Goal: Task Accomplishment & Management: Manage account settings

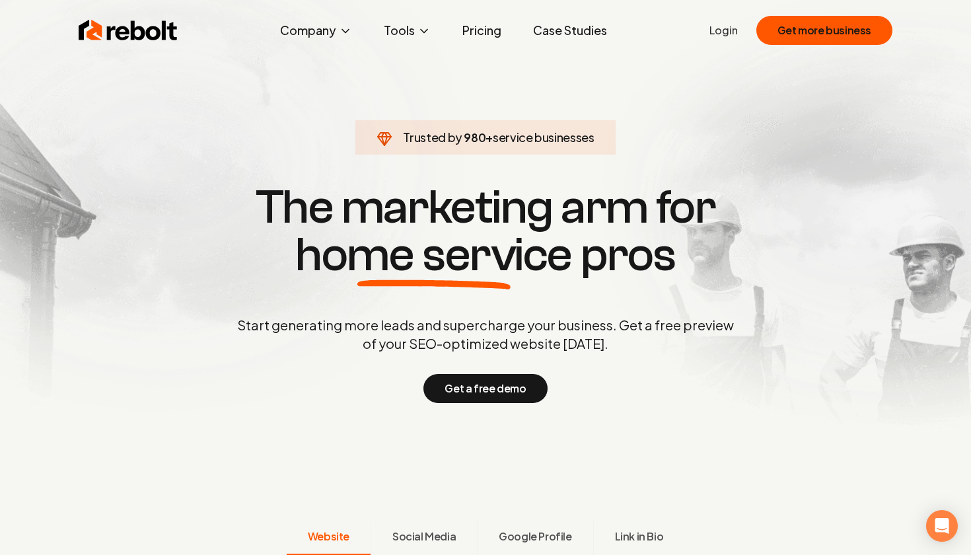
click at [730, 26] on link "Login" at bounding box center [723, 30] width 28 height 16
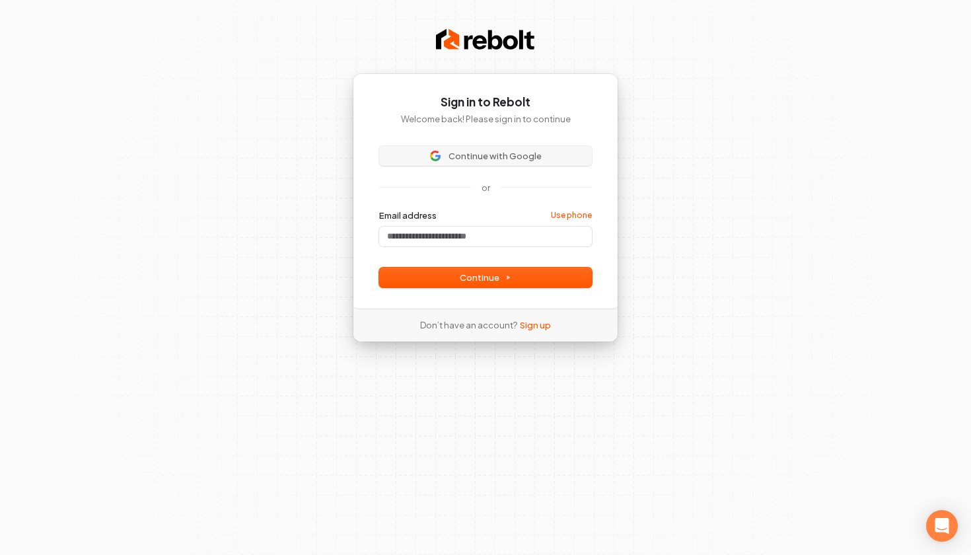
click at [504, 151] on span "Continue with Google" at bounding box center [494, 156] width 93 height 12
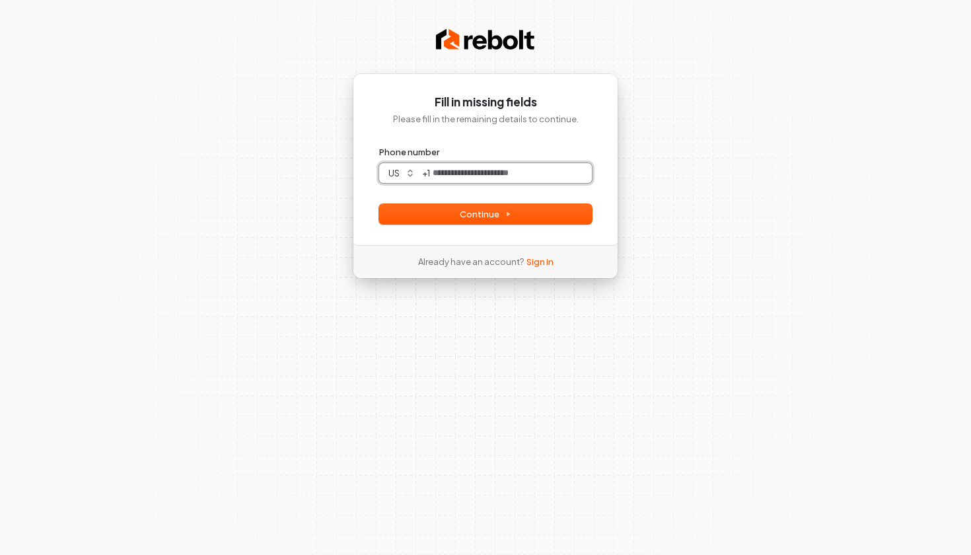
click at [516, 170] on input "Phone number" at bounding box center [511, 173] width 162 height 20
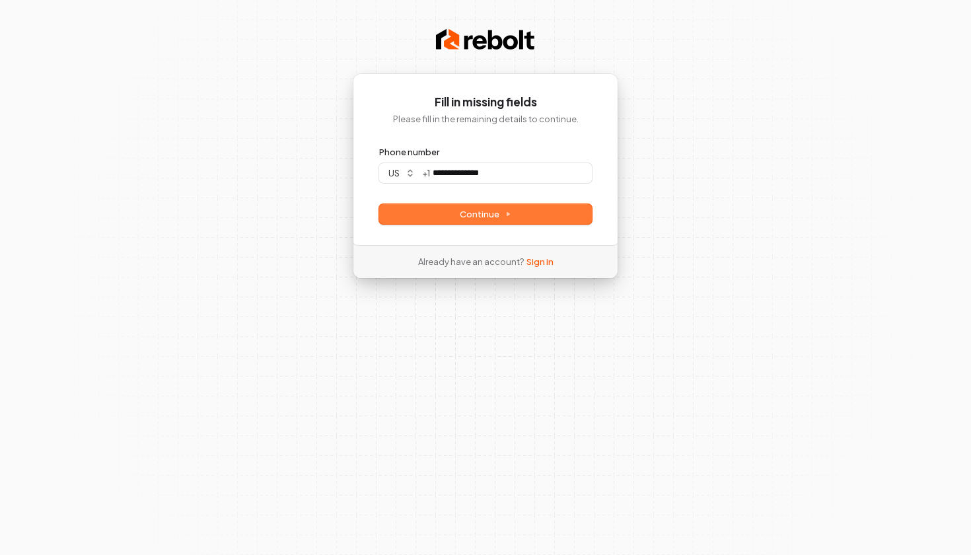
click at [514, 213] on button "Continue" at bounding box center [485, 214] width 213 height 20
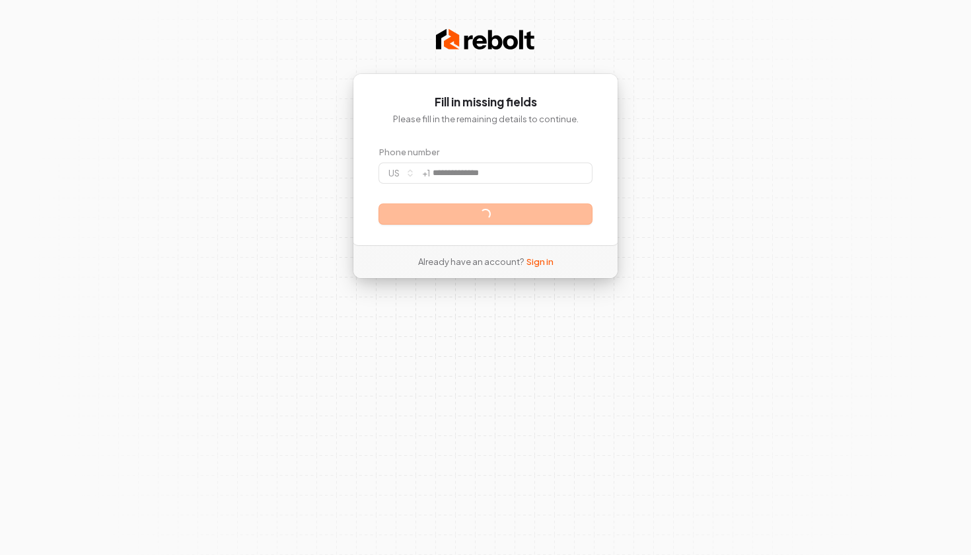
type input "**********"
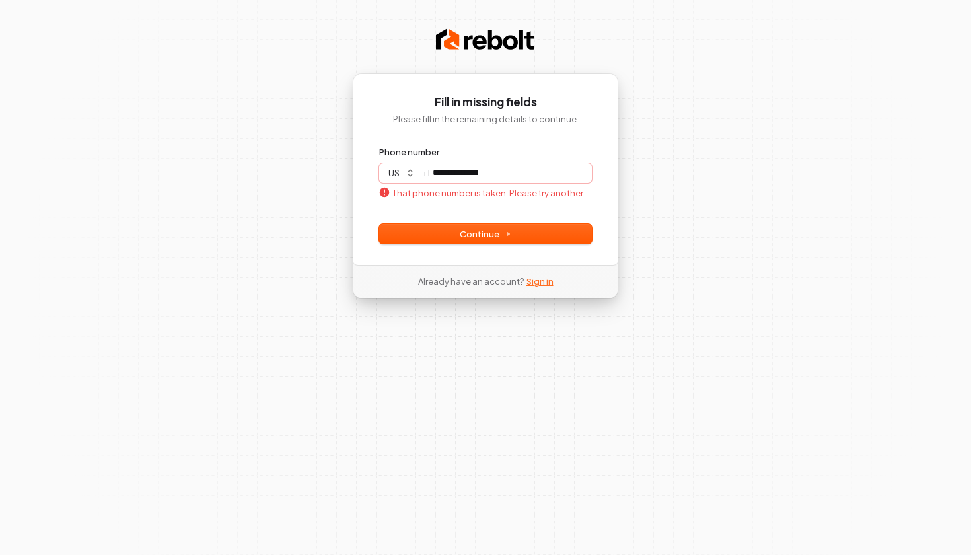
click at [534, 283] on link "Sign in" at bounding box center [539, 281] width 27 height 12
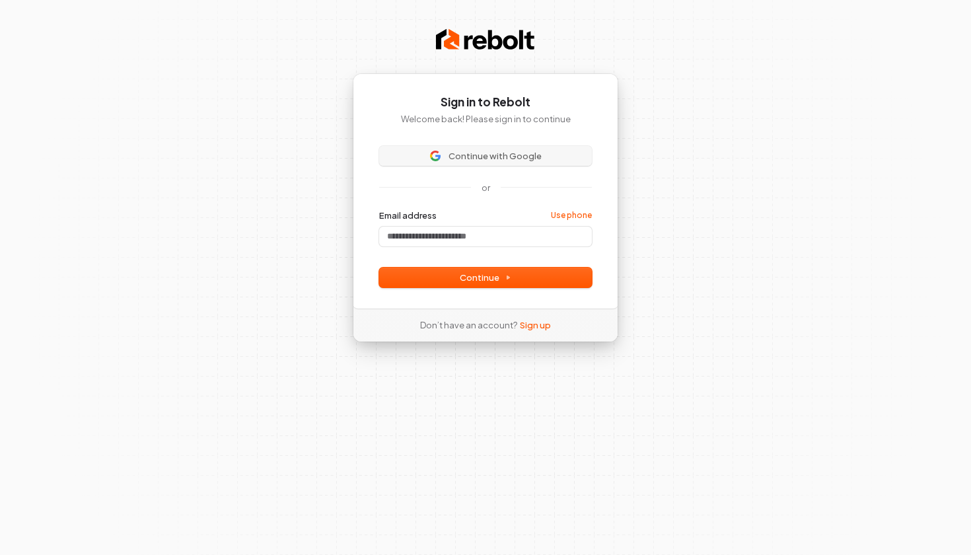
click at [518, 151] on span "Continue with Google" at bounding box center [494, 156] width 93 height 12
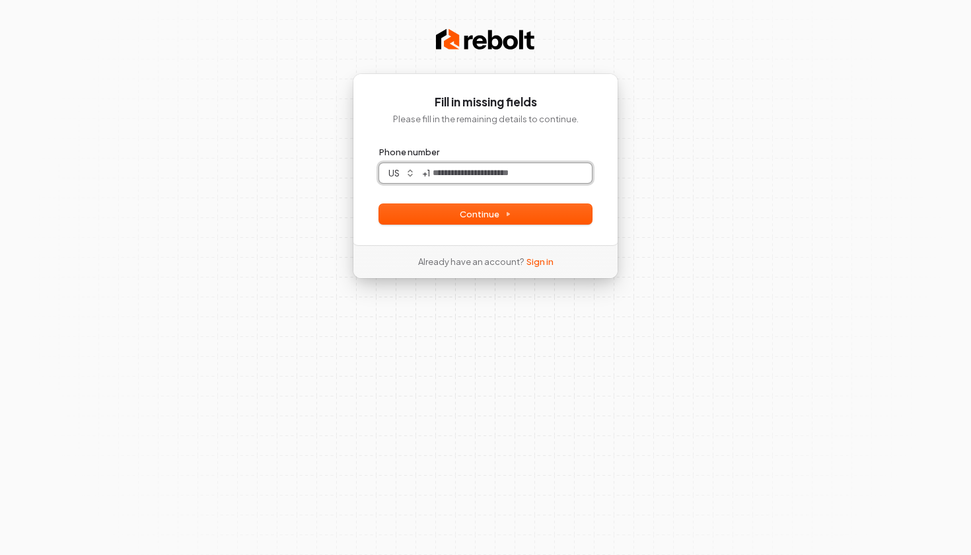
click at [519, 176] on input "Phone number" at bounding box center [511, 173] width 162 height 20
type input "***"
click at [496, 225] on div "**********" at bounding box center [485, 159] width 265 height 172
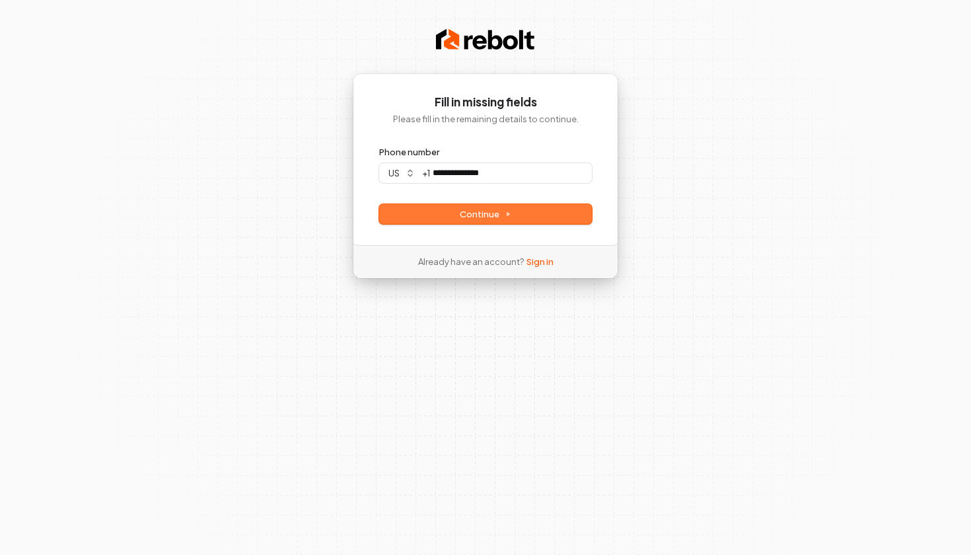
click at [497, 214] on span "Continue" at bounding box center [486, 214] width 52 height 12
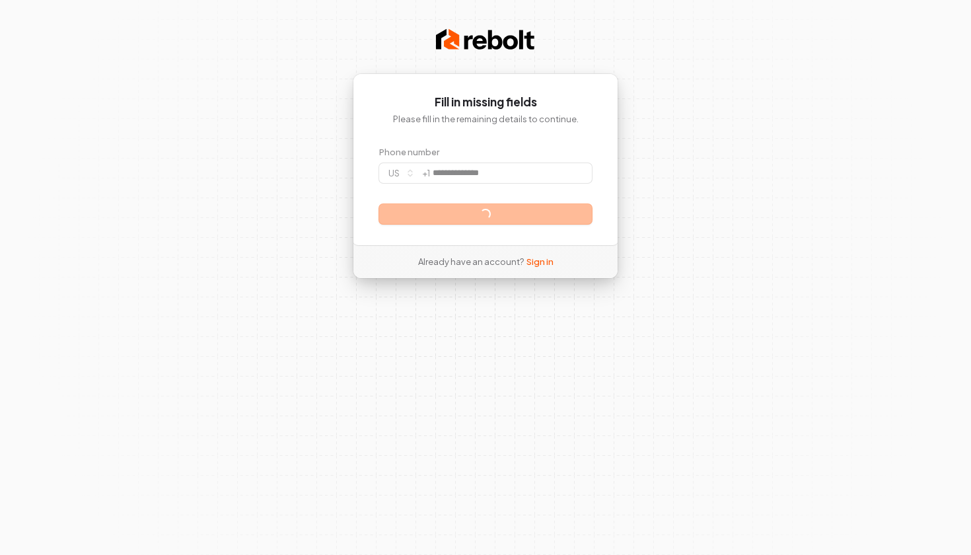
type input "**********"
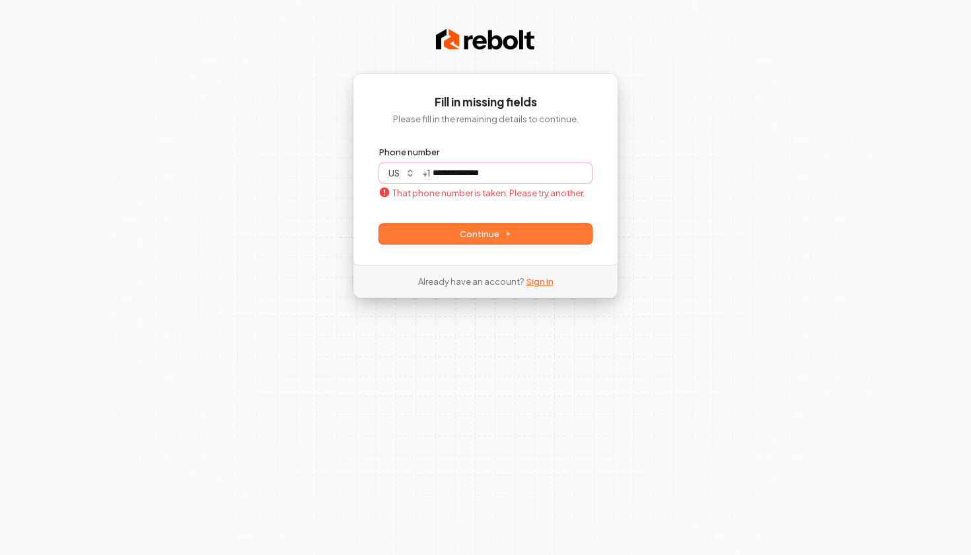
click at [542, 279] on link "Sign in" at bounding box center [539, 281] width 27 height 12
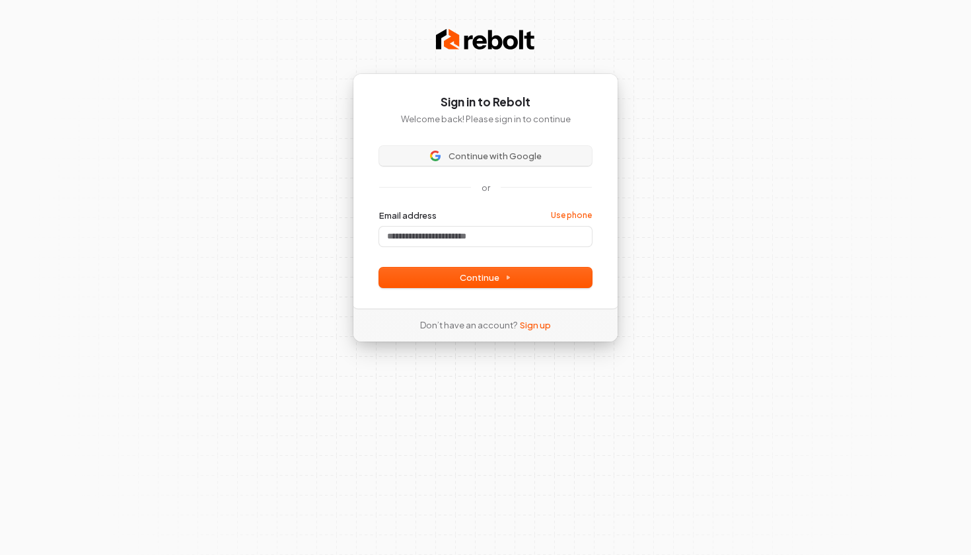
click at [559, 151] on span "Continue with Google" at bounding box center [485, 156] width 197 height 12
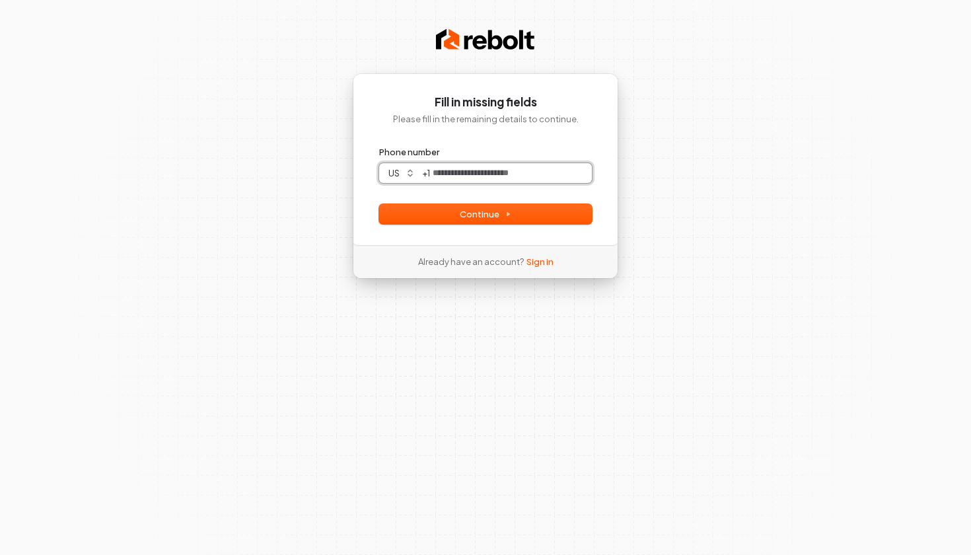
click at [488, 178] on input "Phone number" at bounding box center [511, 173] width 162 height 20
click at [540, 268] on div "Already have an account? Sign in" at bounding box center [486, 261] width 178 height 33
click at [540, 261] on link "Sign in" at bounding box center [539, 262] width 27 height 12
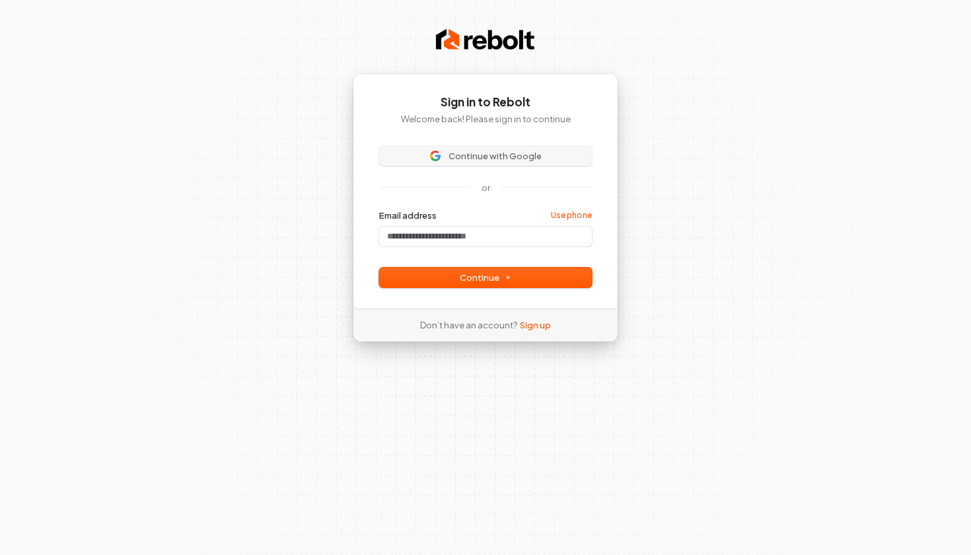
click at [532, 151] on span "Continue with Google" at bounding box center [494, 156] width 93 height 12
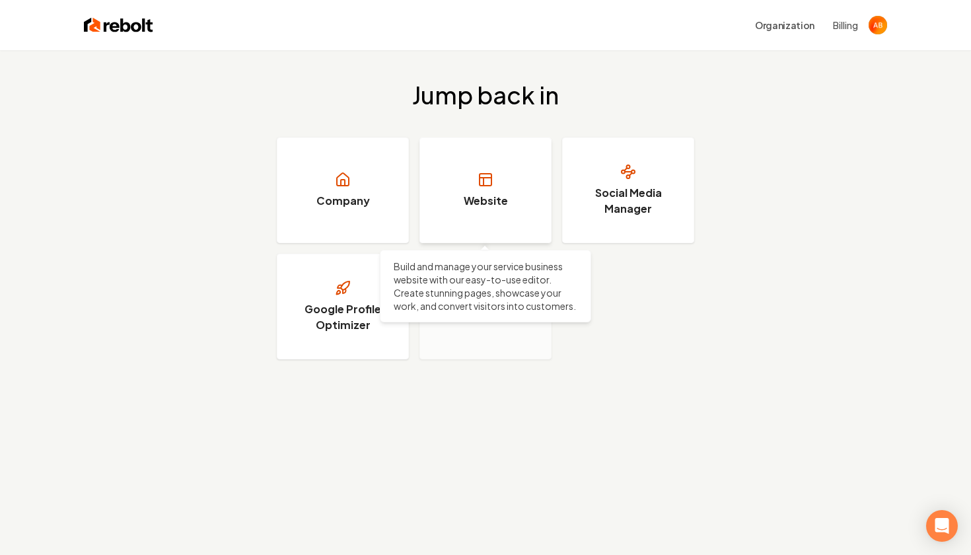
click at [516, 201] on link "Website" at bounding box center [485, 190] width 132 height 106
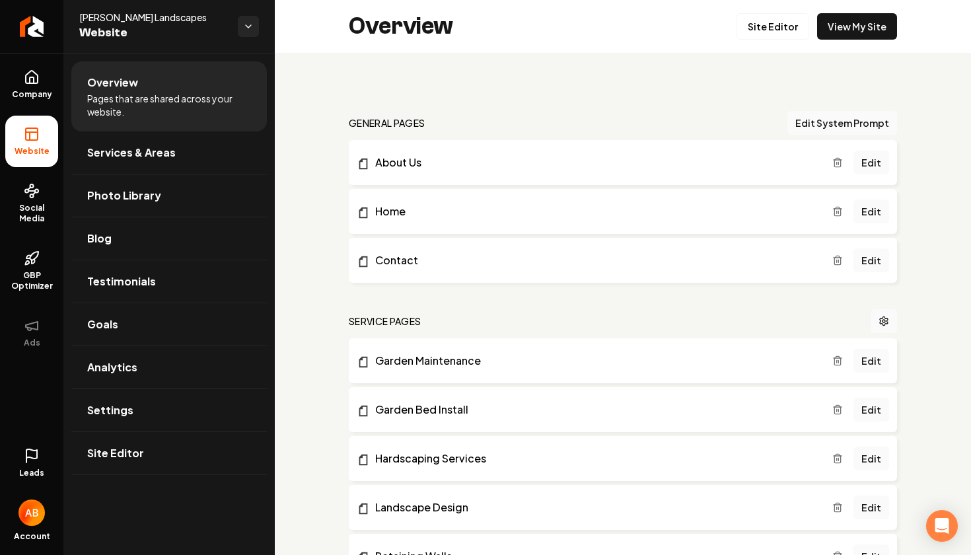
click at [603, 174] on li "About Us Edit" at bounding box center [623, 162] width 548 height 45
click at [876, 163] on link "Edit" at bounding box center [871, 163] width 36 height 24
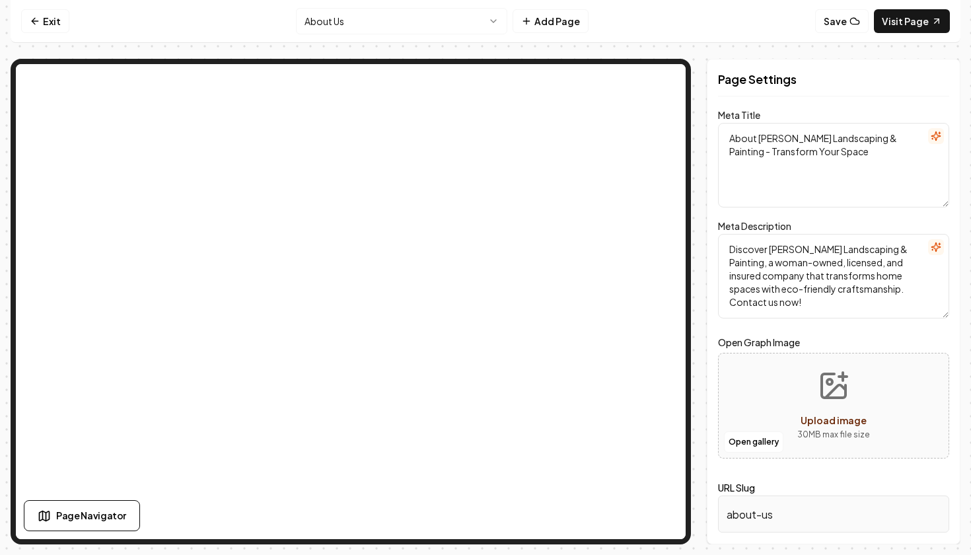
click at [839, 403] on button "Upload image 30 MB max file size" at bounding box center [834, 405] width 94 height 92
type input "**********"
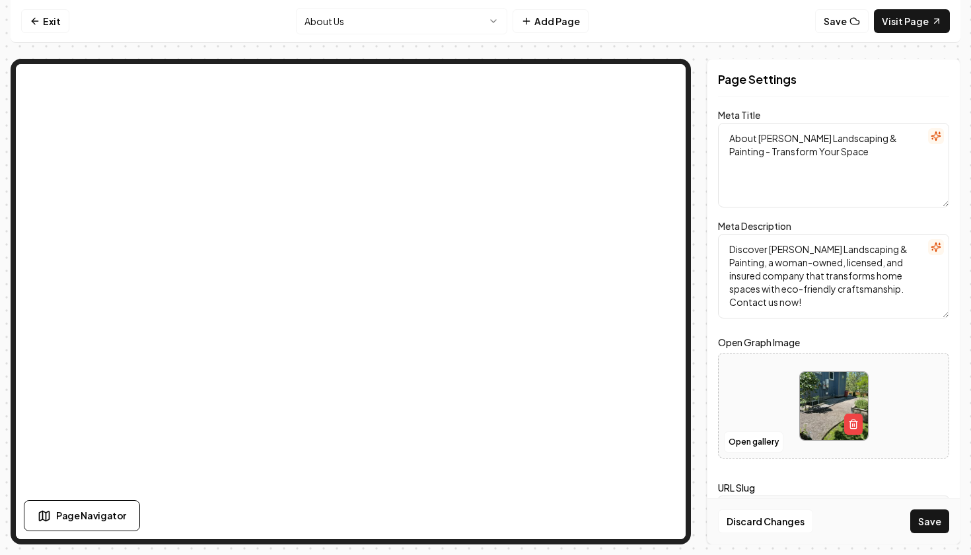
click at [840, 394] on img at bounding box center [834, 406] width 68 height 68
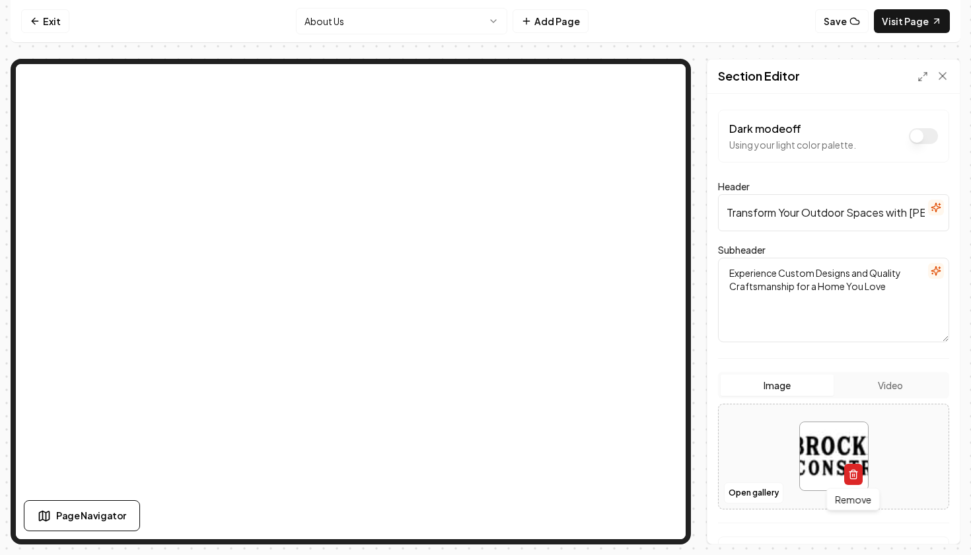
click at [848, 473] on icon "button" at bounding box center [853, 474] width 11 height 11
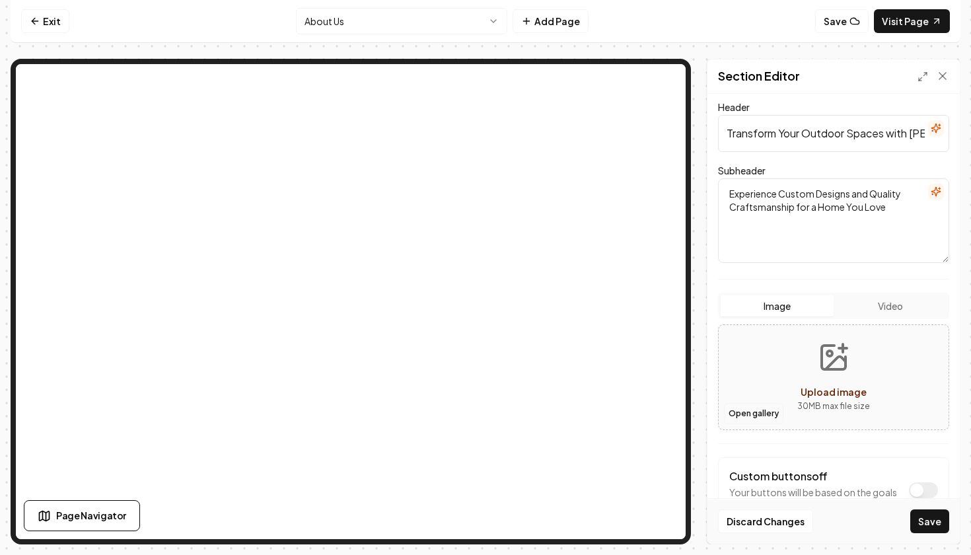
click at [767, 416] on button "Open gallery" at bounding box center [753, 413] width 59 height 21
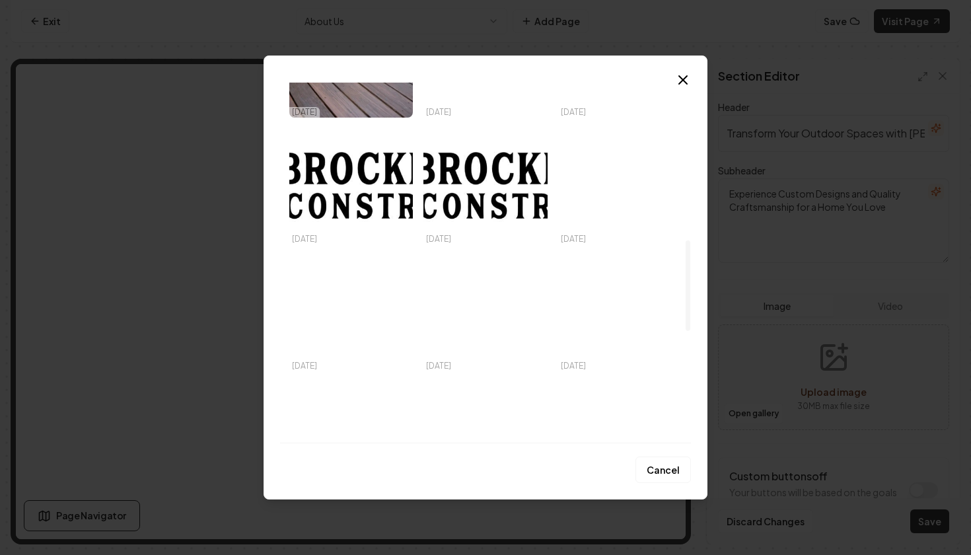
scroll to position [634, 0]
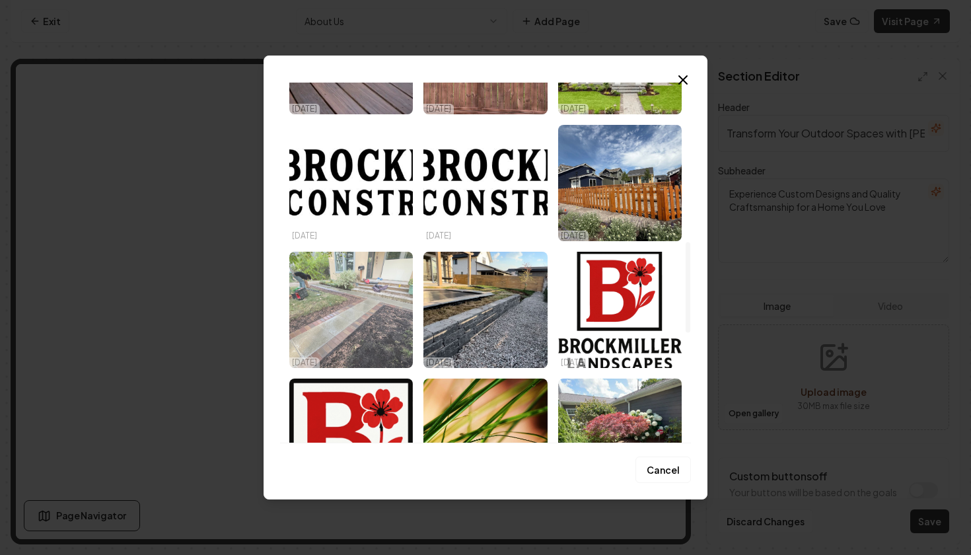
click at [364, 329] on img "Select image image_682e0478432c476416884ec6.HEIC" at bounding box center [350, 310] width 123 height 116
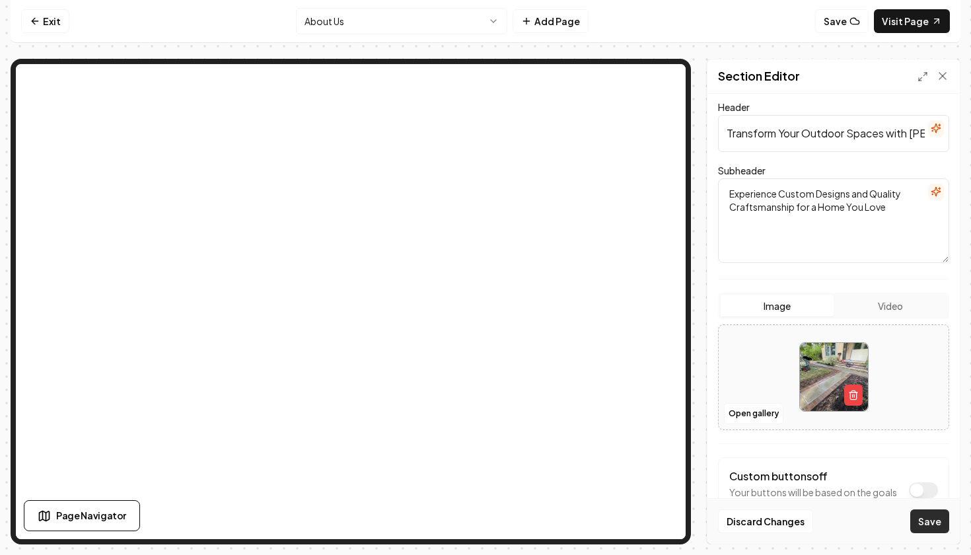
click at [932, 517] on button "Save" at bounding box center [929, 521] width 39 height 24
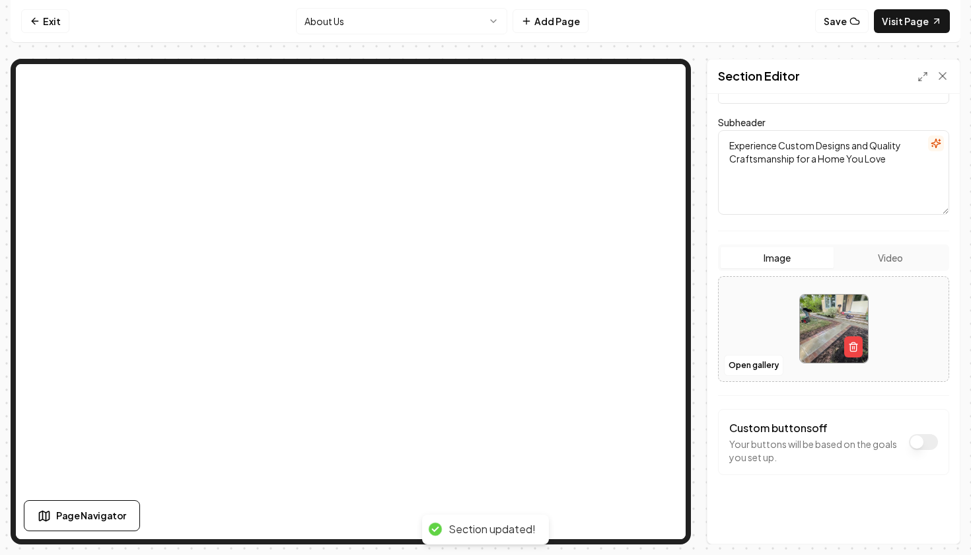
scroll to position [127, 0]
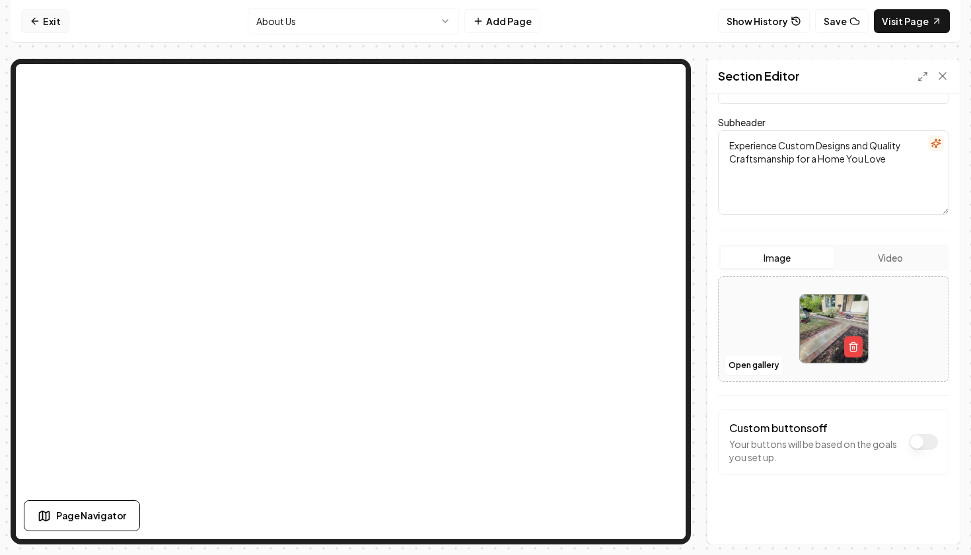
click at [42, 16] on link "Exit" at bounding box center [45, 21] width 48 height 24
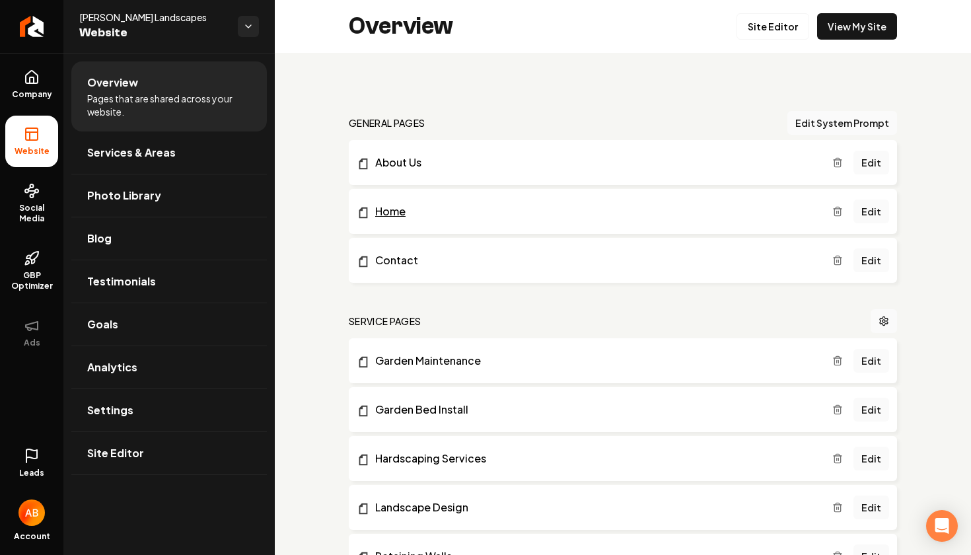
click at [429, 208] on link "Home" at bounding box center [594, 211] width 475 height 16
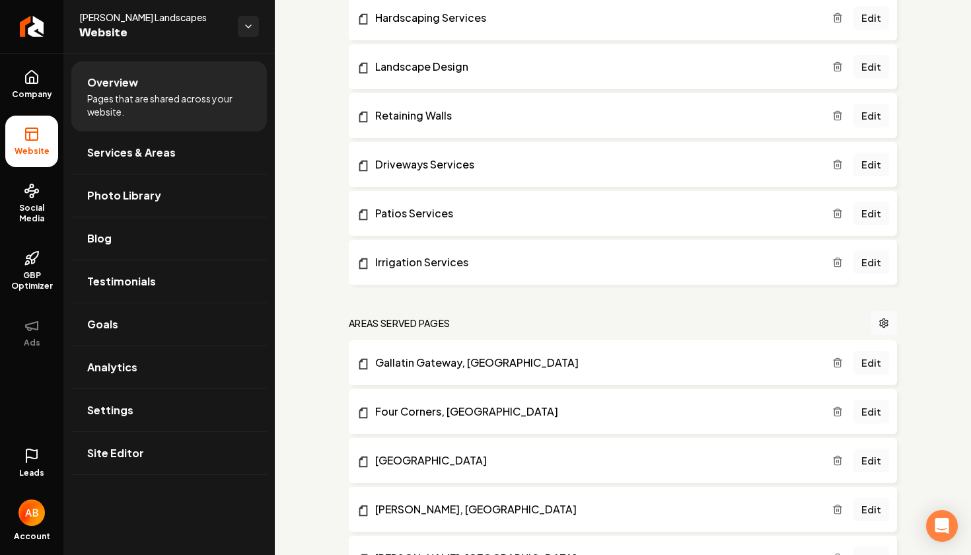
scroll to position [442, 0]
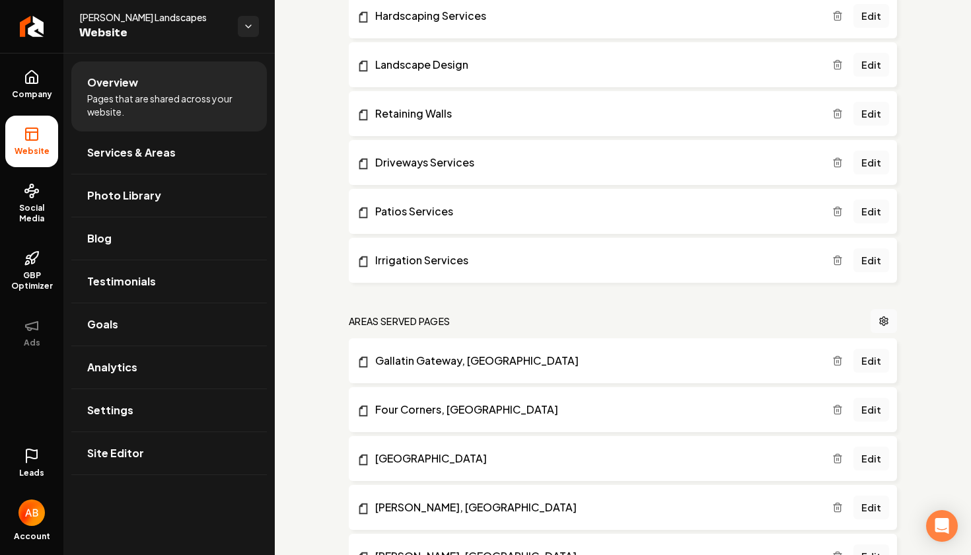
click at [440, 153] on li "Driveways Services Edit" at bounding box center [623, 162] width 548 height 45
click at [440, 165] on link "Driveways Services" at bounding box center [594, 163] width 475 height 16
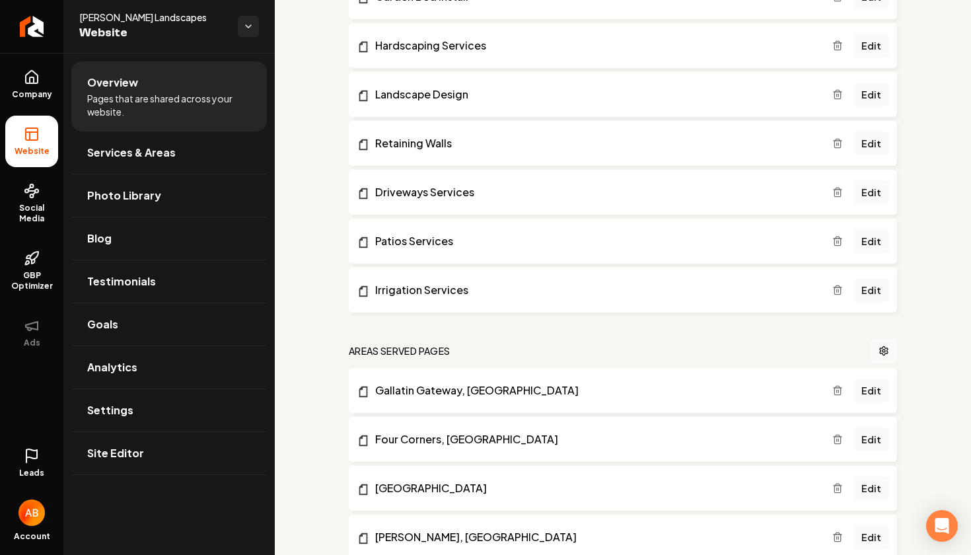
scroll to position [405, 0]
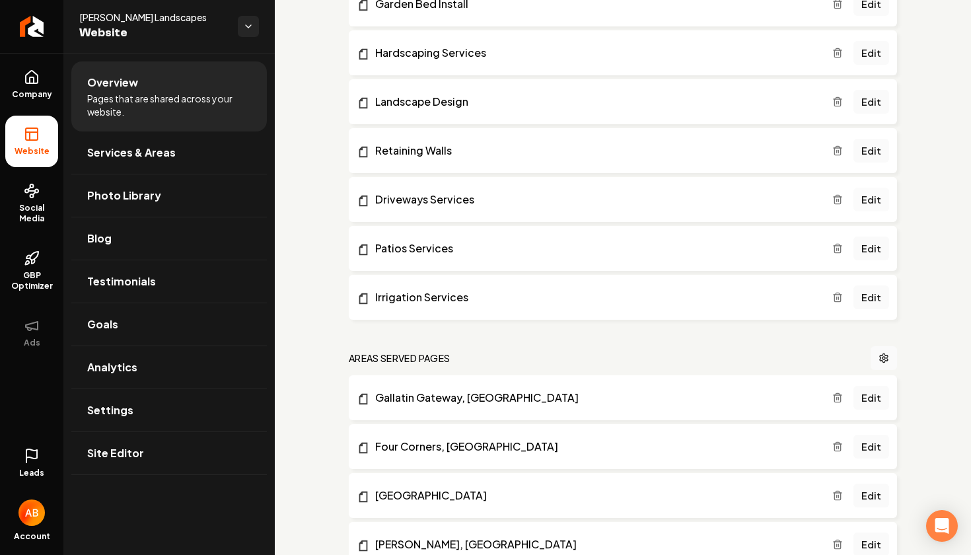
click at [874, 200] on link "Edit" at bounding box center [871, 200] width 36 height 24
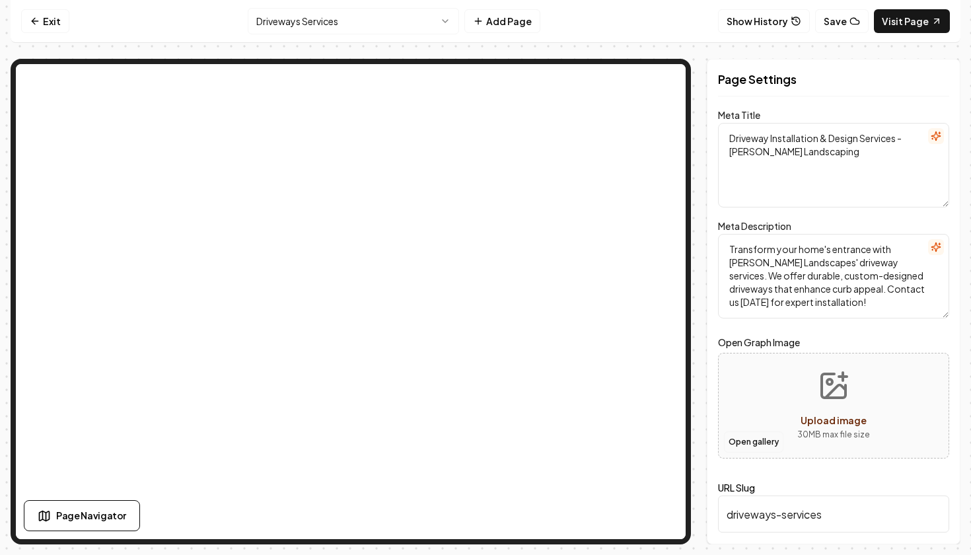
click at [744, 445] on button "Open gallery" at bounding box center [753, 441] width 59 height 21
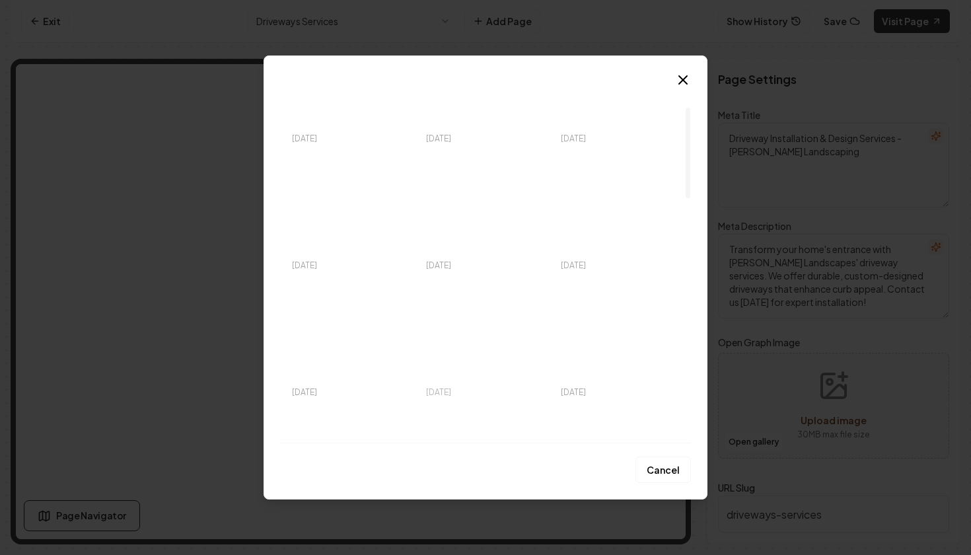
scroll to position [96, 0]
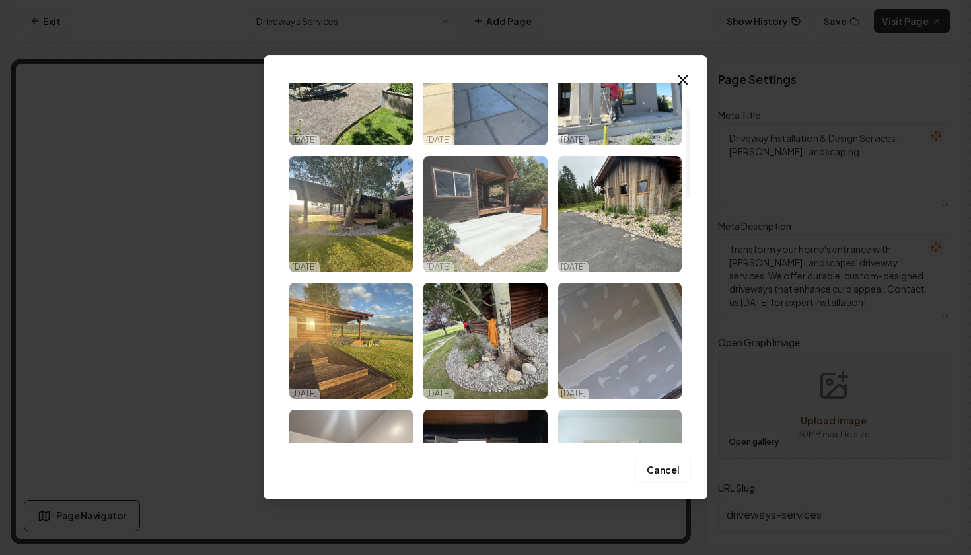
click at [507, 209] on img "Select image image_6882b8295c7cd75eb8b14d7f.jpeg" at bounding box center [484, 214] width 123 height 116
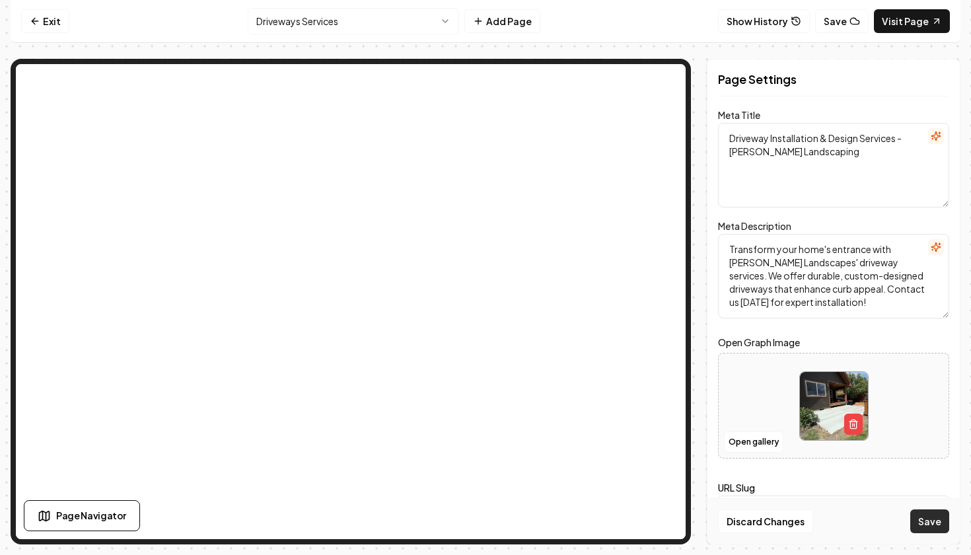
click at [933, 517] on button "Save" at bounding box center [929, 521] width 39 height 24
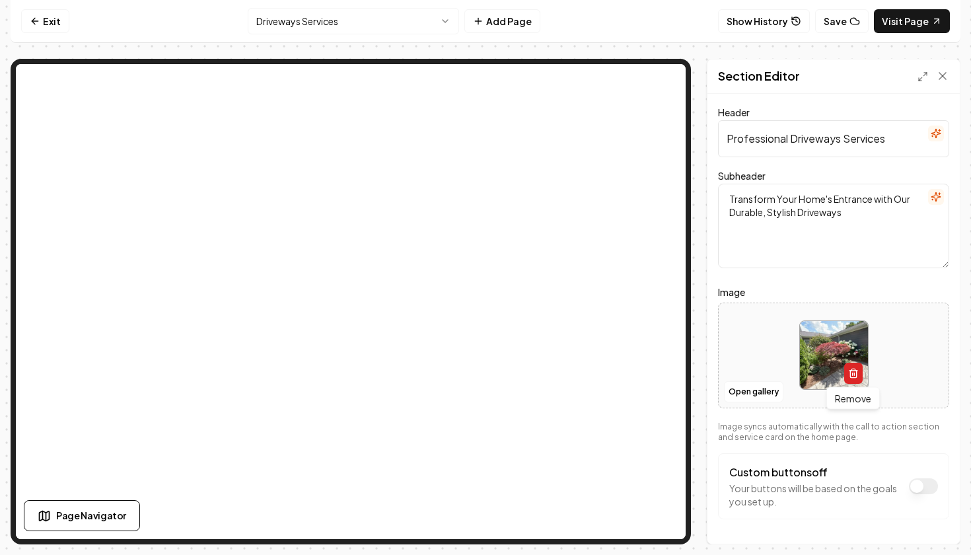
click at [857, 373] on icon "button" at bounding box center [853, 373] width 11 height 11
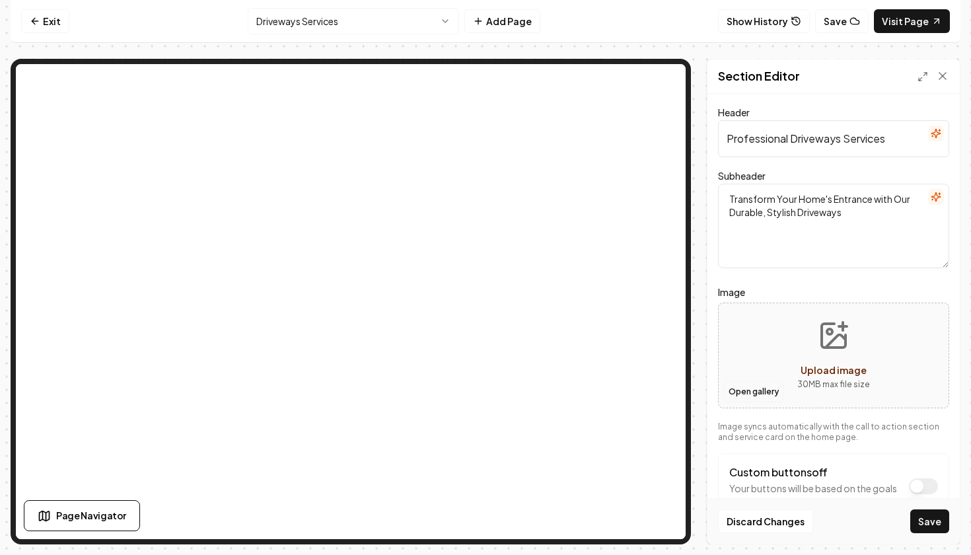
click at [750, 389] on button "Open gallery" at bounding box center [753, 391] width 59 height 21
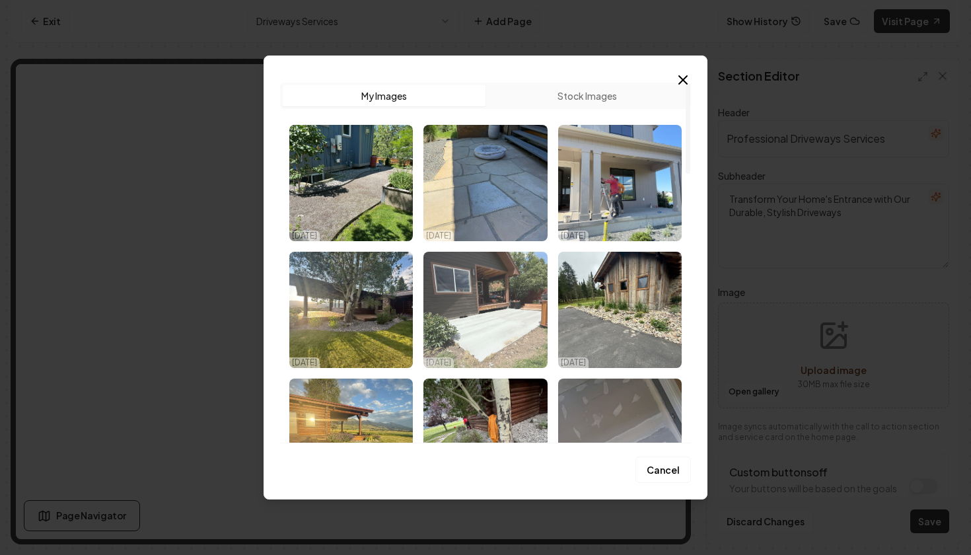
click at [498, 341] on img "Select image image_6882b8295c7cd75eb8b14d7f.jpeg" at bounding box center [484, 310] width 123 height 116
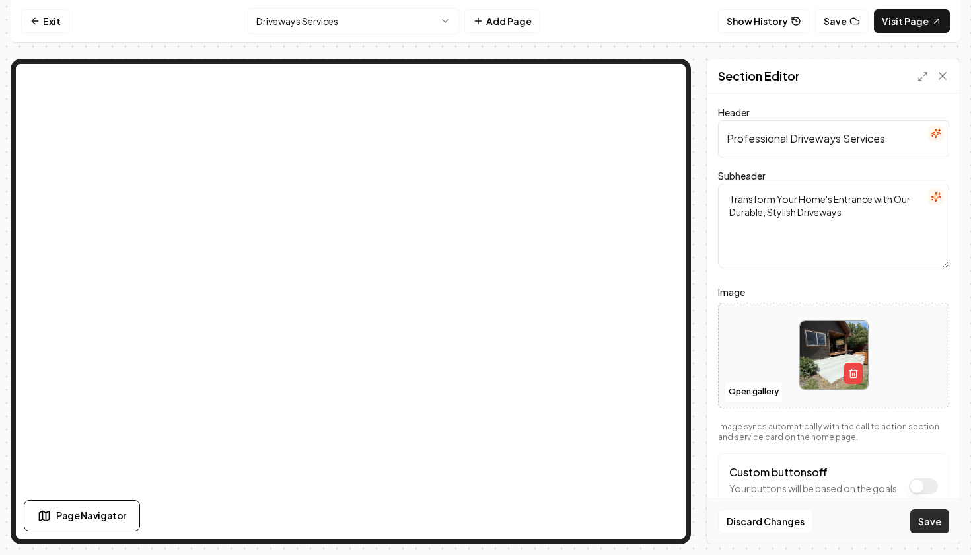
click at [929, 523] on button "Save" at bounding box center [929, 521] width 39 height 24
click at [53, 20] on link "Exit" at bounding box center [45, 21] width 48 height 24
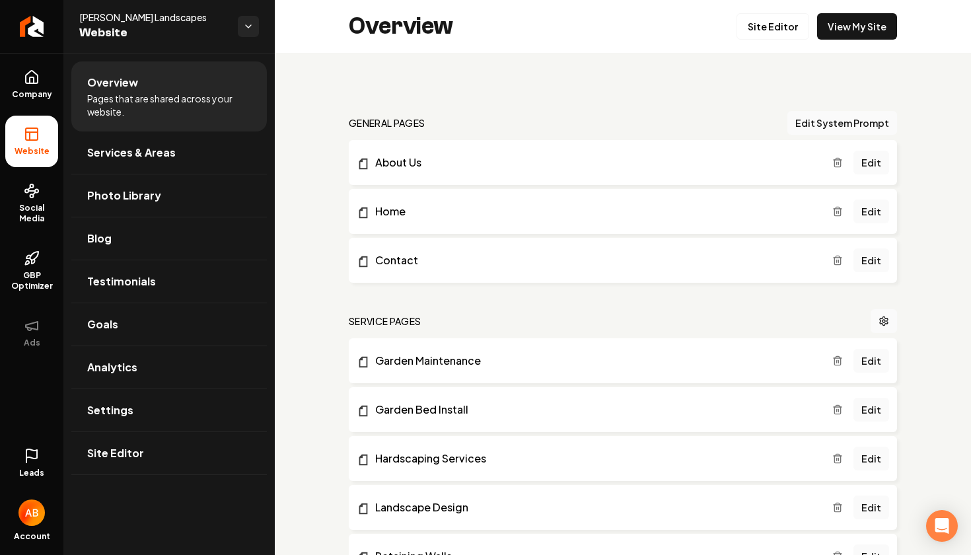
click at [35, 461] on icon at bounding box center [32, 456] width 16 height 16
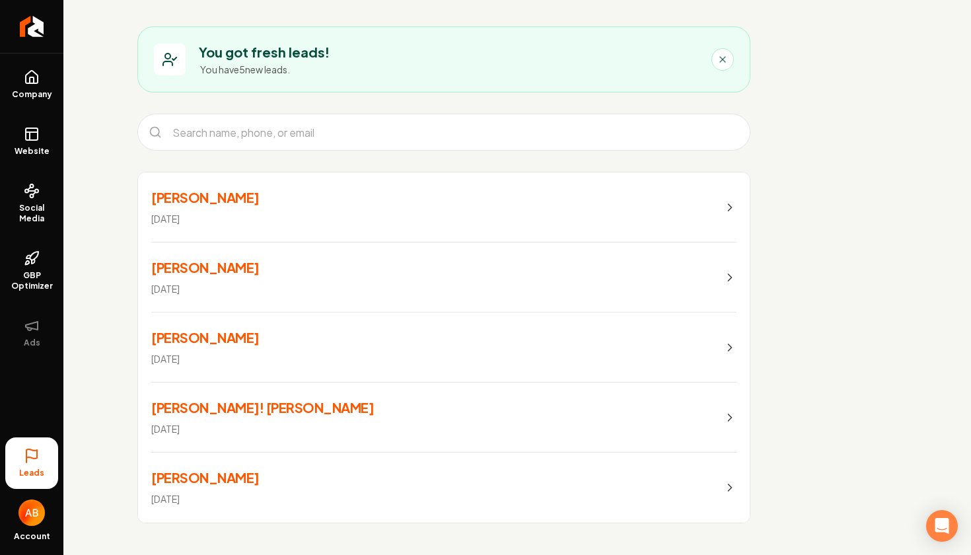
scroll to position [58, 0]
click at [26, 87] on link "Company" at bounding box center [31, 85] width 53 height 52
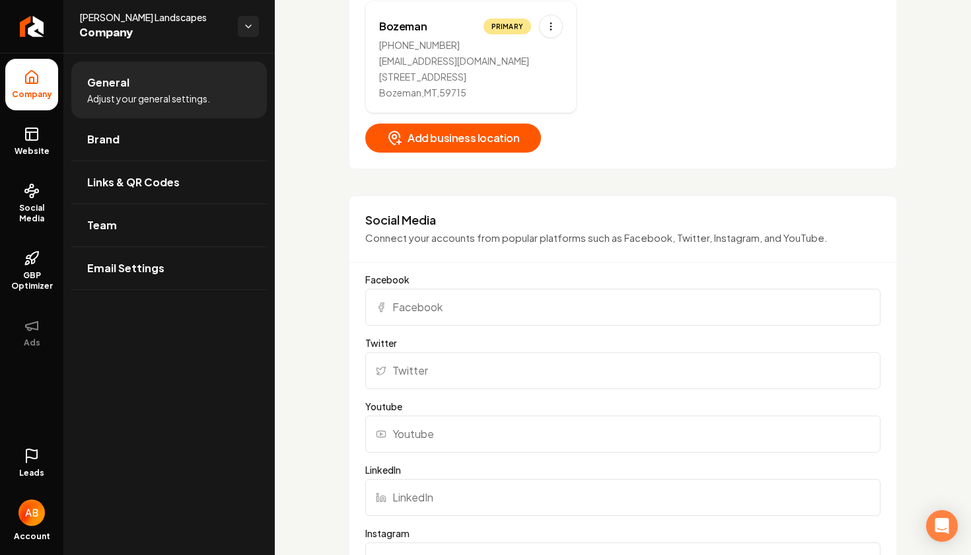
scroll to position [713, 0]
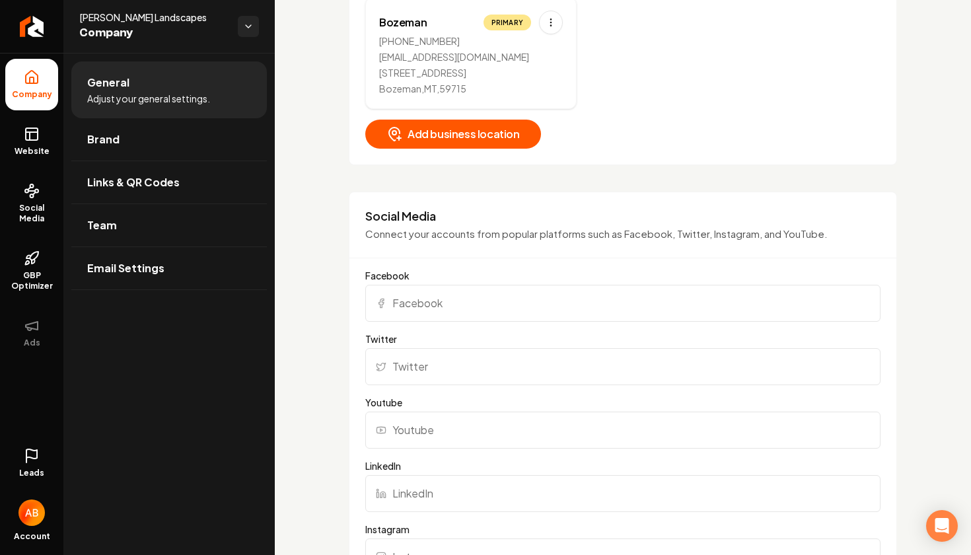
click at [447, 306] on input "Facebook" at bounding box center [622, 303] width 515 height 37
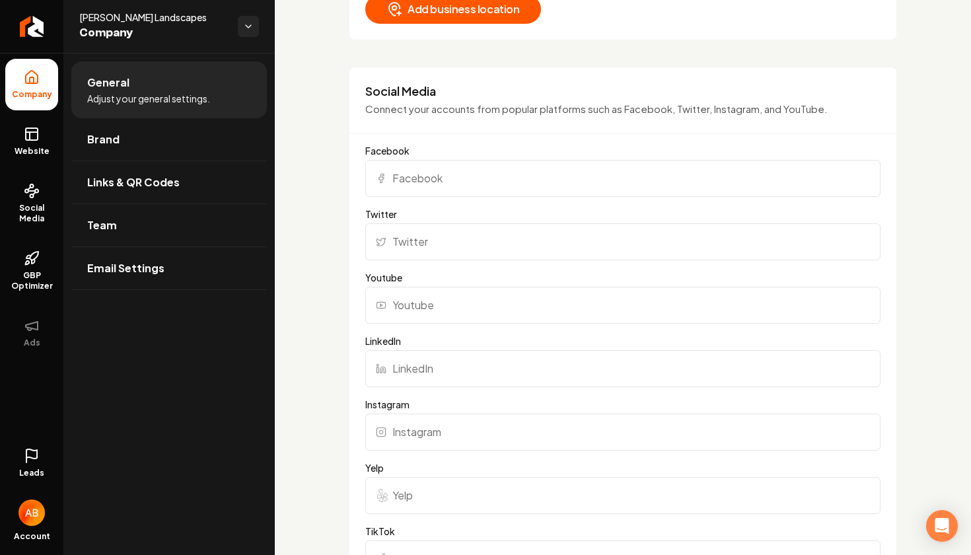
scroll to position [839, 0]
click at [424, 419] on input "Instagram" at bounding box center [622, 430] width 515 height 37
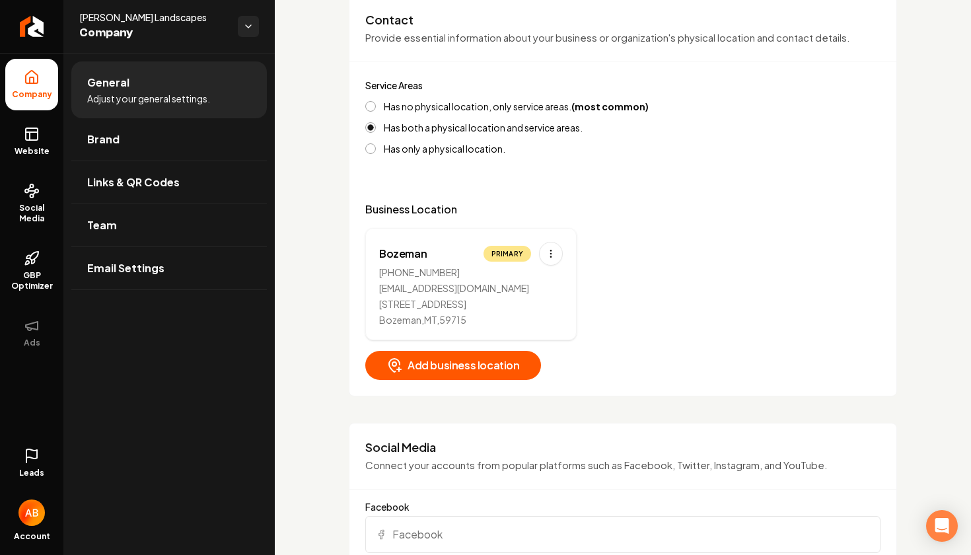
scroll to position [478, 0]
